Goal: Task Accomplishment & Management: Manage account settings

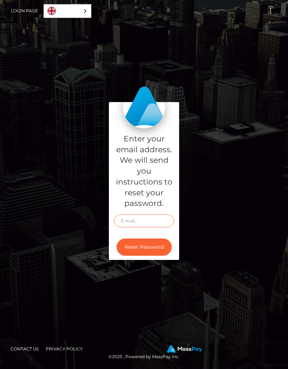
click at [145, 228] on input "text" at bounding box center [144, 221] width 60 height 13
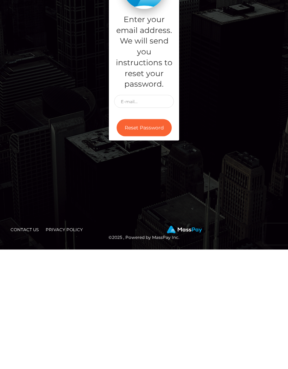
scroll to position [29, 0]
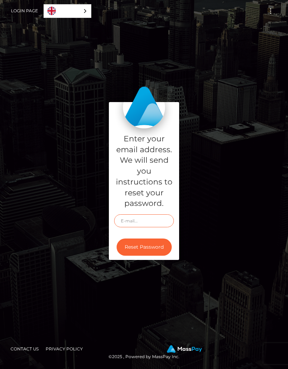
type input "[EMAIL_ADDRESS][DOMAIN_NAME]"
click at [159, 239] on button "Reset Password" at bounding box center [144, 247] width 55 height 17
click at [22, 18] on link "Login Page" at bounding box center [24, 11] width 27 height 15
click at [148, 228] on input "text" at bounding box center [144, 221] width 60 height 13
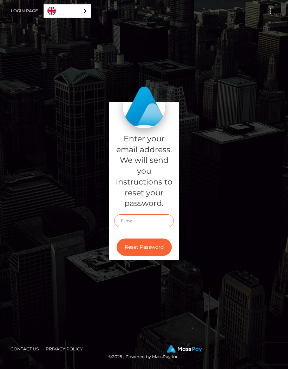
type input "embabes1310@hotmail.com"
click at [147, 256] on button "Reset Password" at bounding box center [144, 247] width 55 height 17
click at [29, 11] on link "Login Page" at bounding box center [24, 11] width 27 height 15
